Goal: Information Seeking & Learning: Learn about a topic

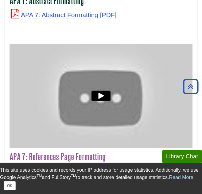
scroll to position [2258, 0]
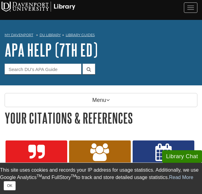
click at [185, 119] on h1 "Your Citations & References" at bounding box center [101, 118] width 193 height 16
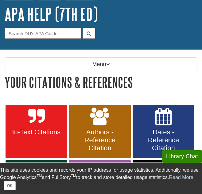
scroll to position [37, 0]
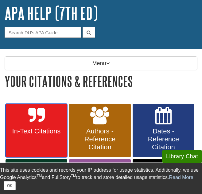
click at [47, 127] on link "In-Text Citations" at bounding box center [37, 131] width 62 height 54
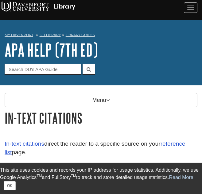
click at [147, 124] on h1 "In-Text Citations" at bounding box center [101, 118] width 193 height 16
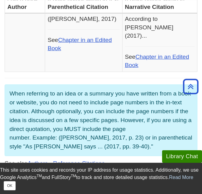
scroll to position [589, 0]
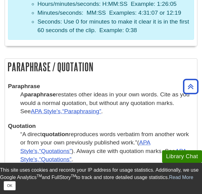
scroll to position [1386, 0]
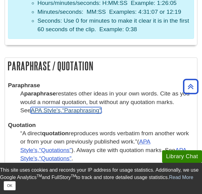
click at [73, 107] on q "Paraphrasing" at bounding box center [81, 110] width 39 height 6
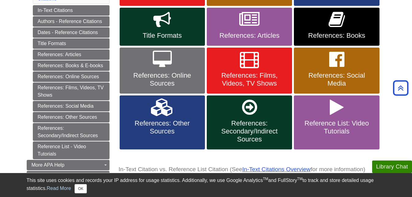
scroll to position [172, 0]
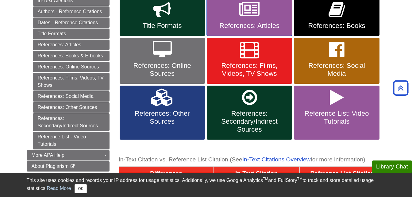
click at [257, 25] on span "References: Articles" at bounding box center [249, 26] width 76 height 8
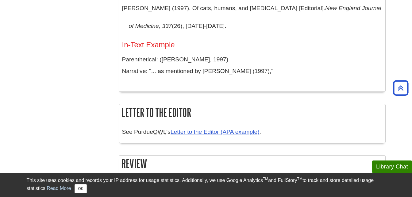
scroll to position [1239, 0]
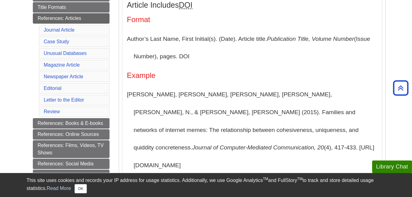
scroll to position [160, 0]
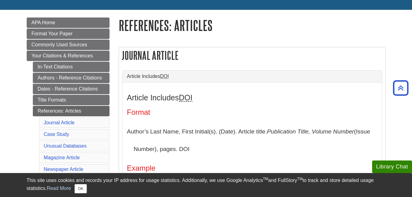
scroll to position [74, 0]
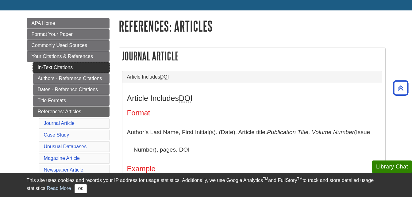
click at [53, 66] on link "In-Text Citations" at bounding box center [71, 67] width 77 height 10
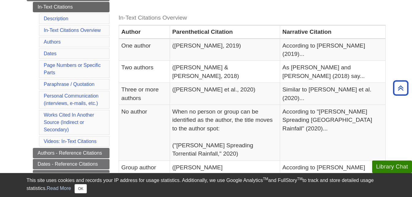
scroll to position [135, 0]
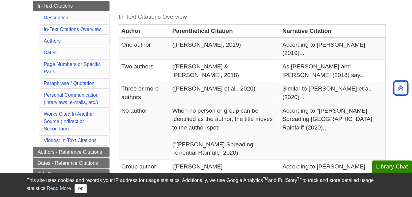
click at [268, 29] on th "Parenthetical Citation" at bounding box center [225, 30] width 110 height 13
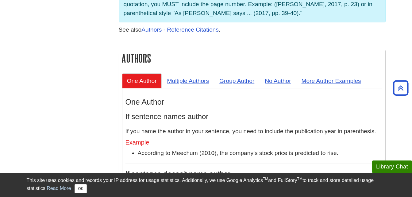
scroll to position [503, 0]
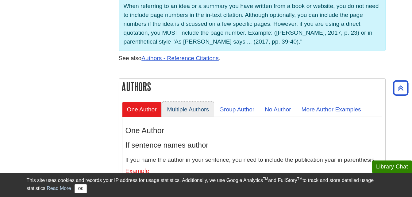
click at [187, 102] on link "Multiple Authors" at bounding box center [188, 109] width 52 height 15
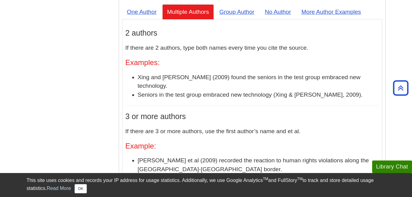
scroll to position [601, 0]
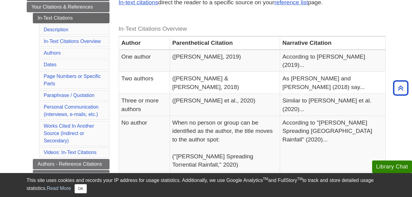
scroll to position [123, 0]
